Goal: Task Accomplishment & Management: Manage account settings

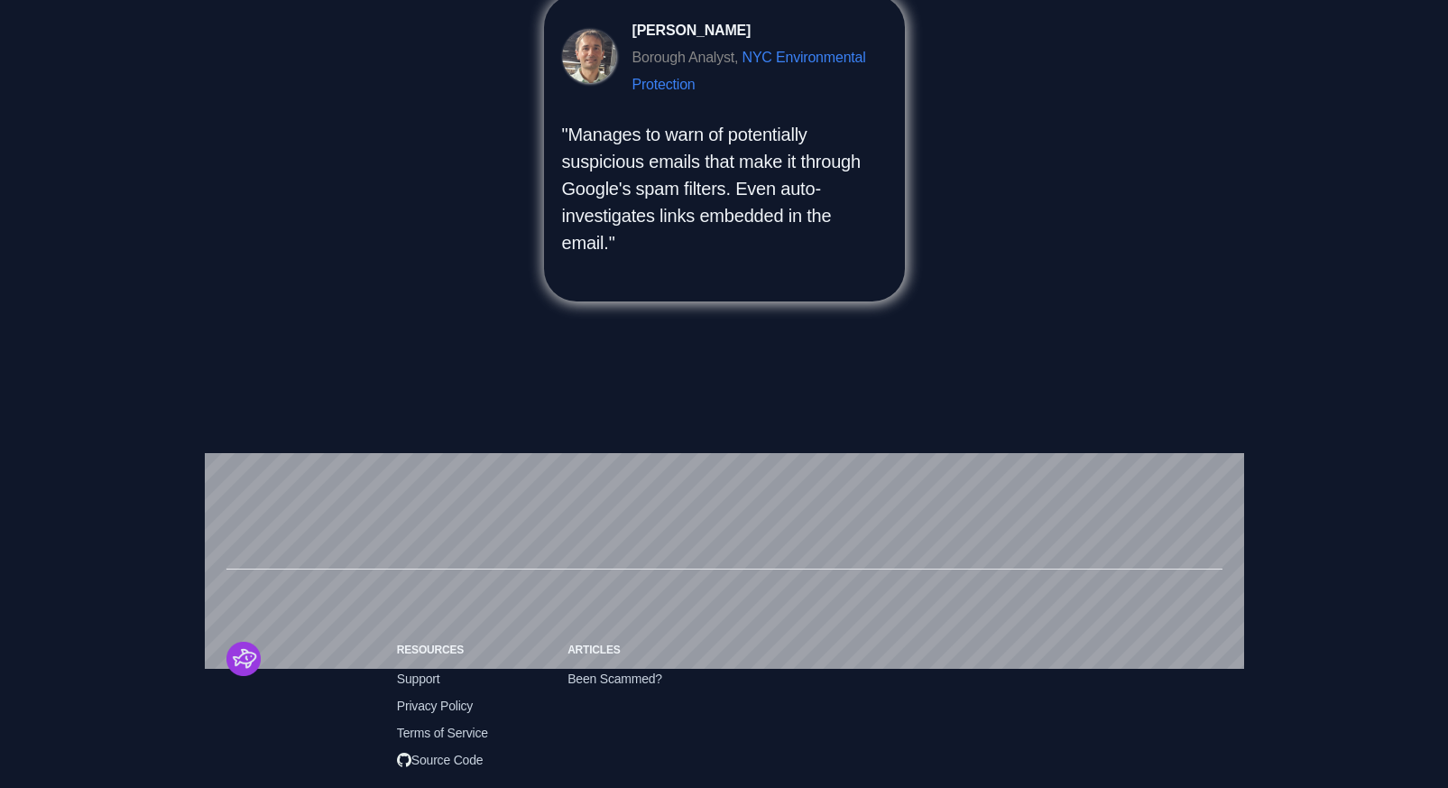
scroll to position [2064, 0]
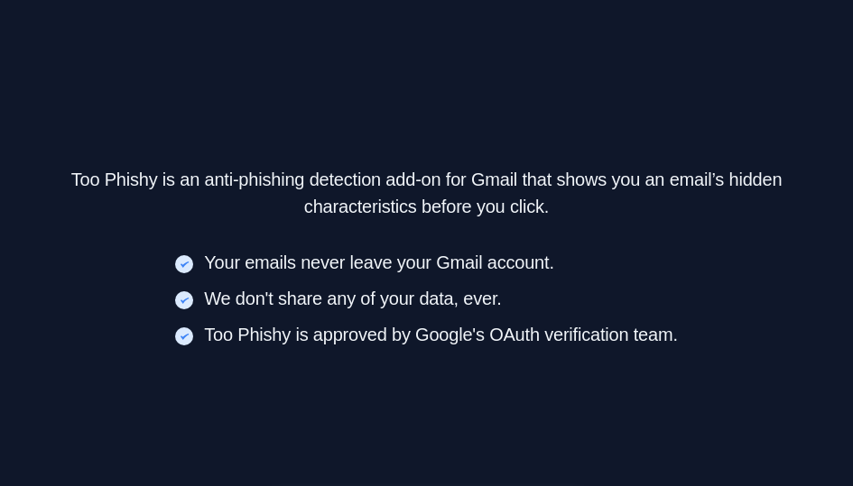
scroll to position [1400, 0]
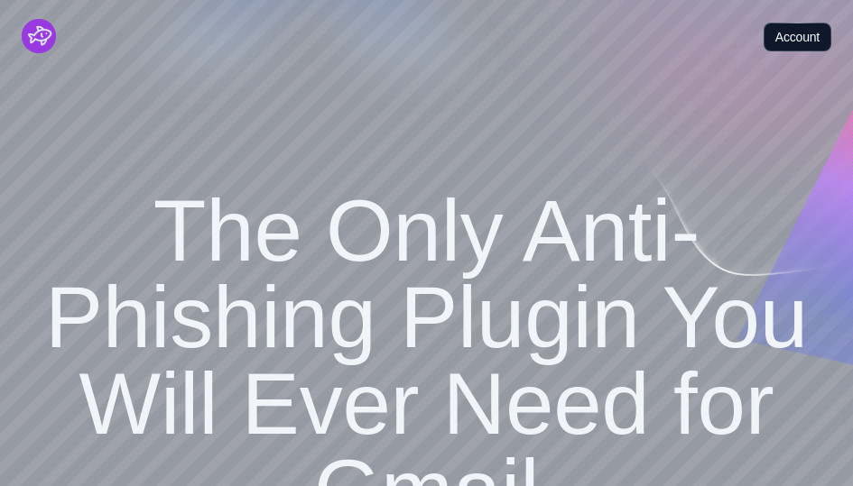
click at [827, 34] on link "Account" at bounding box center [797, 37] width 68 height 29
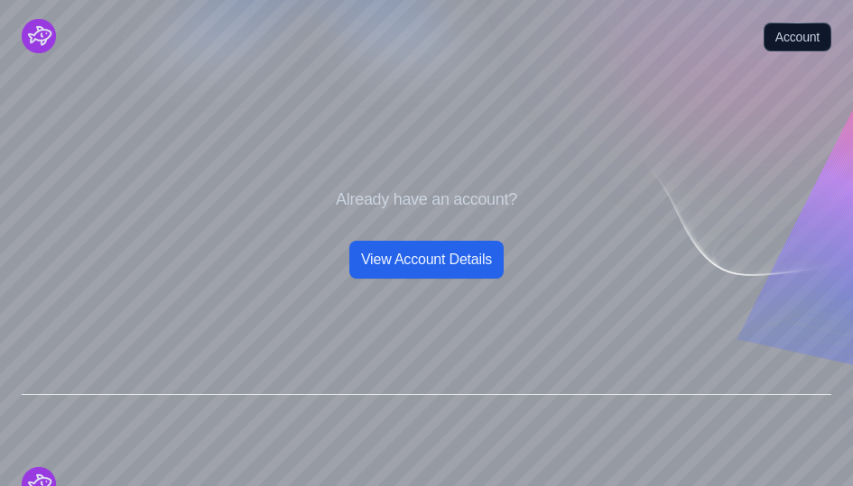
click at [370, 258] on link "View Account Details" at bounding box center [426, 260] width 154 height 38
